Goal: Check status

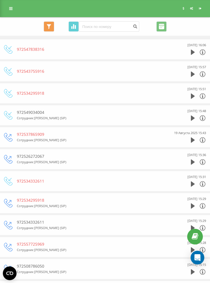
click at [7, 12] on link at bounding box center [11, 9] width 10 height 8
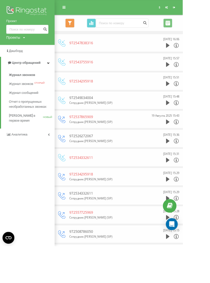
click at [34, 86] on font "Журнал звонков" at bounding box center [25, 86] width 30 height 4
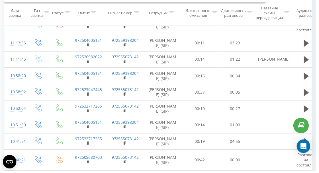
scroll to position [188, 0]
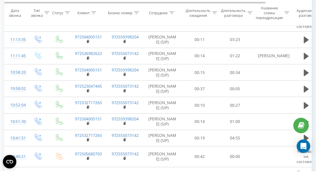
click at [312, 94] on button at bounding box center [309, 90] width 9 height 9
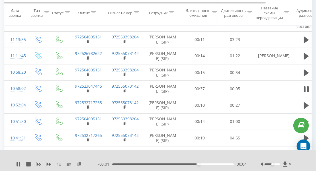
click at [310, 110] on icon at bounding box center [309, 106] width 5 height 7
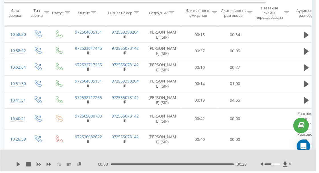
scroll to position [226, 0]
click at [309, 105] on icon at bounding box center [309, 101] width 5 height 8
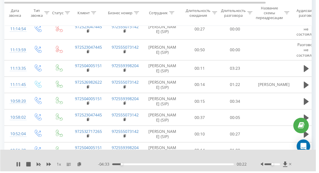
scroll to position [160, 0]
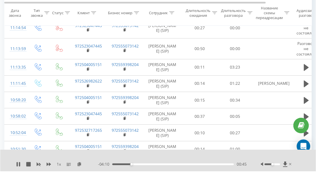
click at [309, 72] on icon at bounding box center [309, 68] width 5 height 7
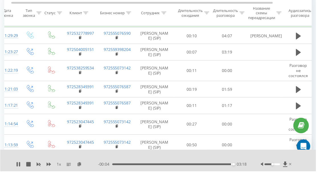
scroll to position [0, 6]
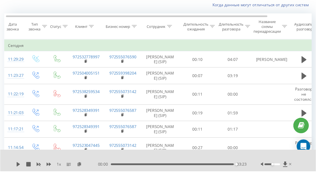
click at [306, 60] on icon at bounding box center [307, 60] width 5 height 7
